Goal: Task Accomplishment & Management: Use online tool/utility

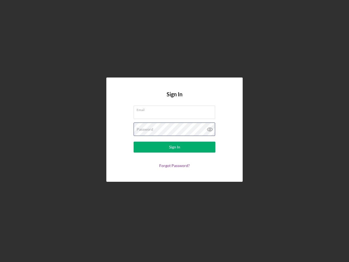
click at [175, 131] on div "Password" at bounding box center [175, 130] width 82 height 14
click at [210, 129] on icon at bounding box center [210, 130] width 14 height 14
